Goal: Task Accomplishment & Management: Complete application form

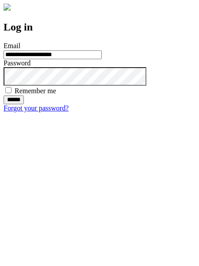
type input "**********"
click at [24, 104] on input "******" at bounding box center [14, 100] width 20 height 9
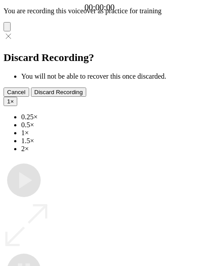
type input "**********"
